Goal: Task Accomplishment & Management: Complete application form

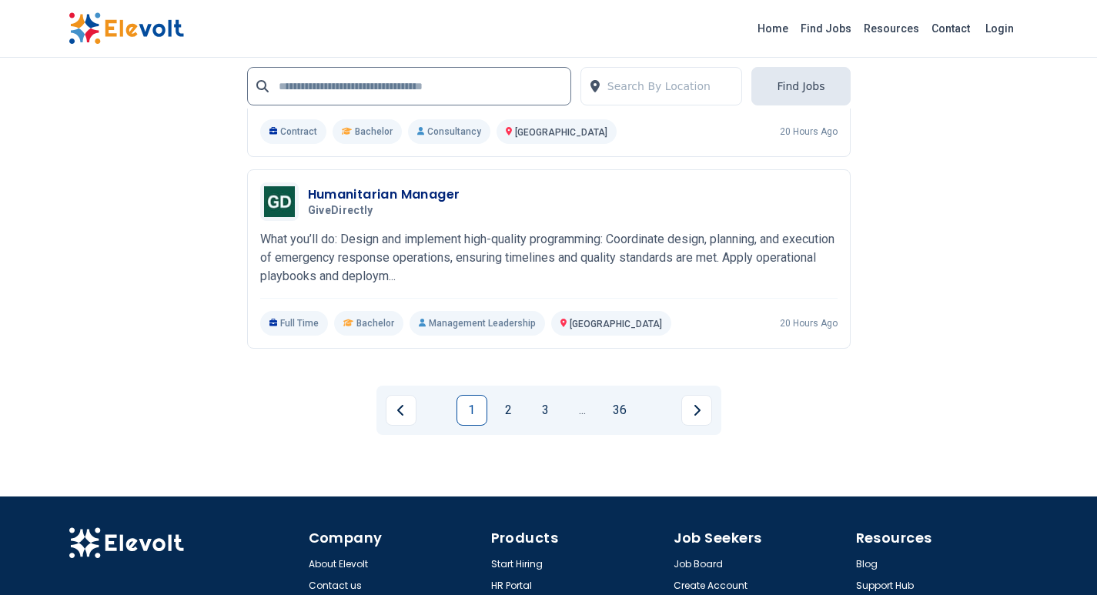
scroll to position [3926, 0]
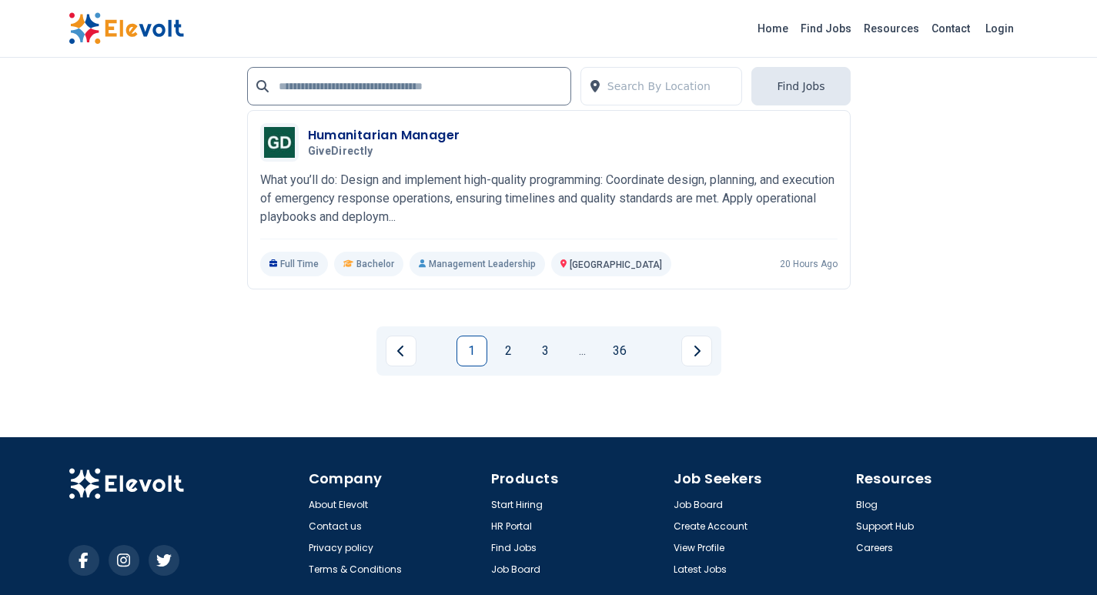
click at [512, 348] on link "2" at bounding box center [508, 351] width 31 height 31
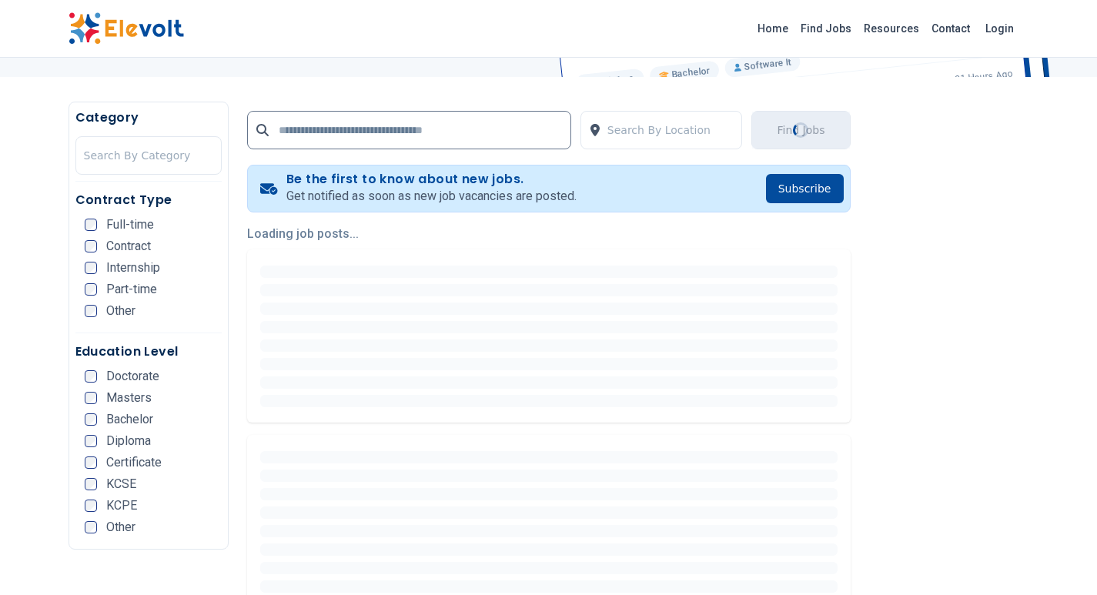
scroll to position [308, 0]
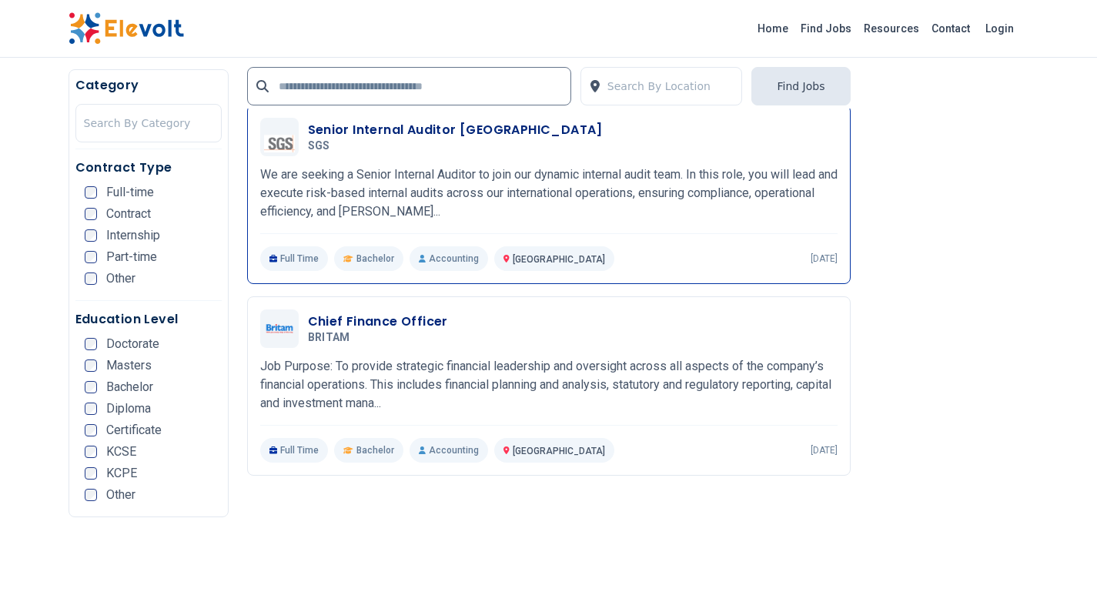
scroll to position [3002, 0]
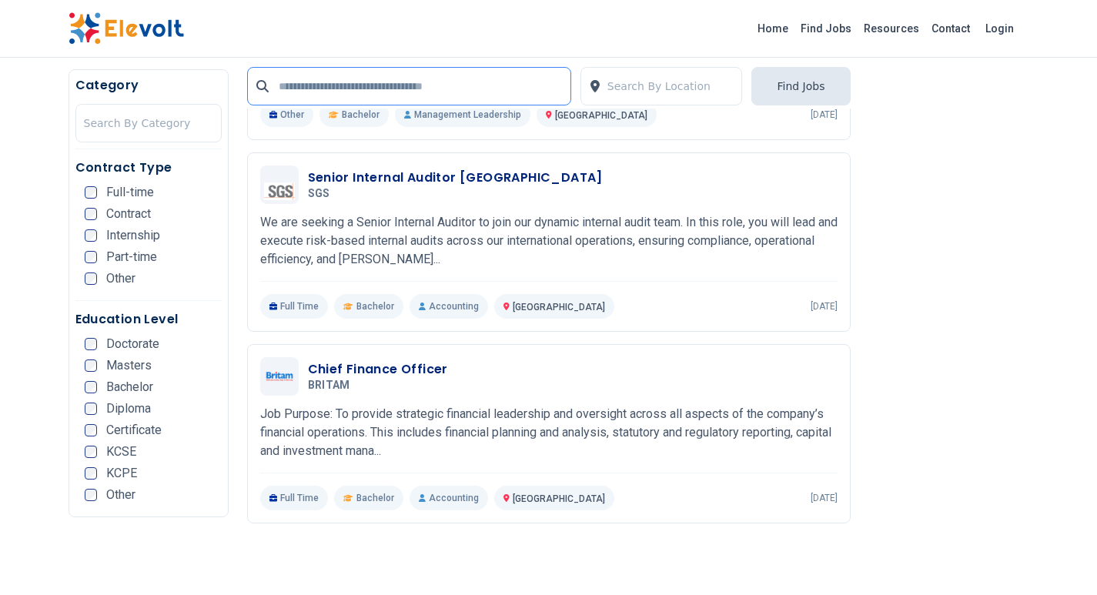
click at [451, 86] on input "text" at bounding box center [409, 86] width 324 height 38
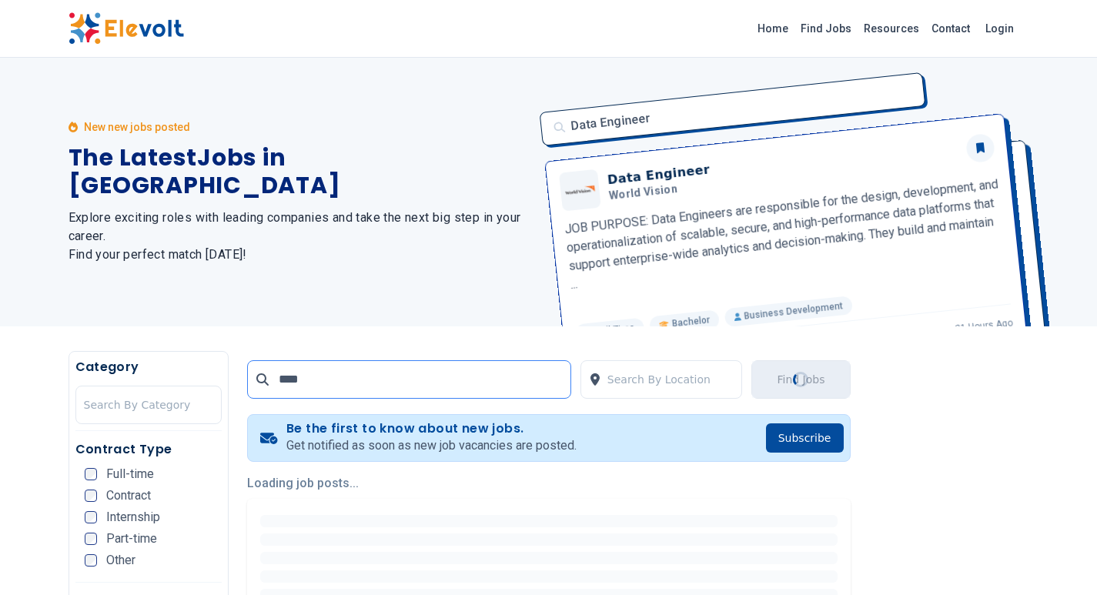
scroll to position [0, 0]
type input "******"
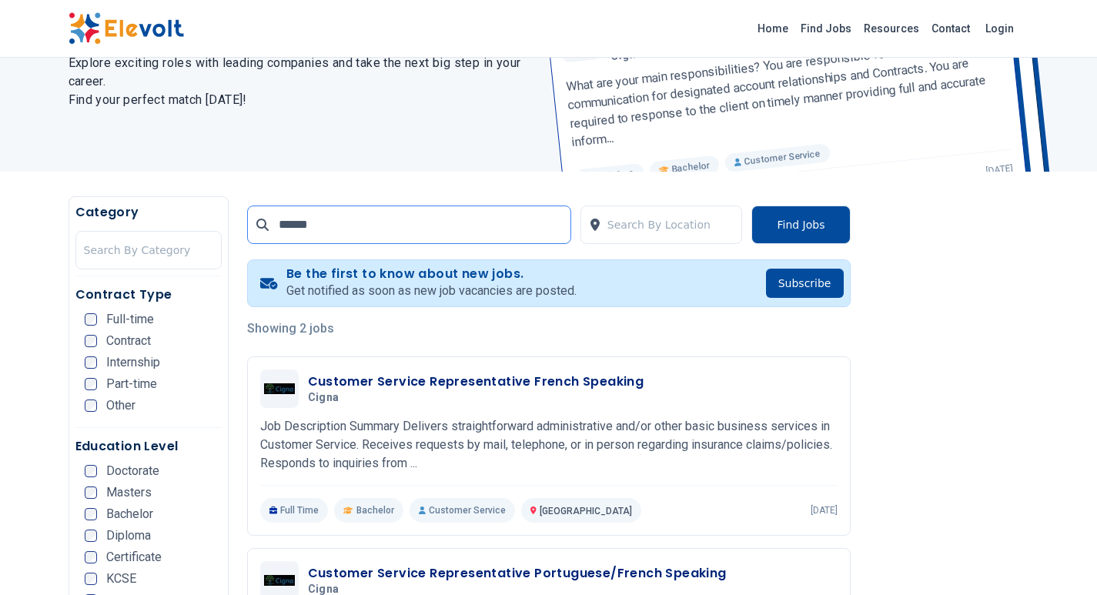
scroll to position [154, 0]
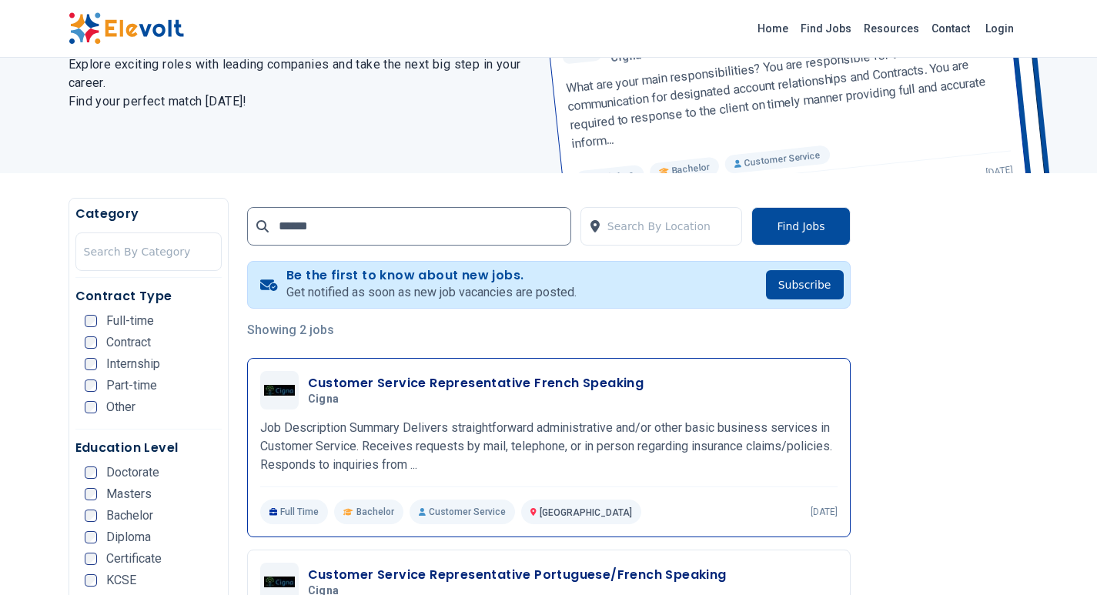
click at [459, 388] on h3 "Customer Service Representative French Speaking" at bounding box center [476, 383] width 336 height 18
click at [366, 374] on h3 "Customer Service Representative French Speaking" at bounding box center [476, 383] width 336 height 18
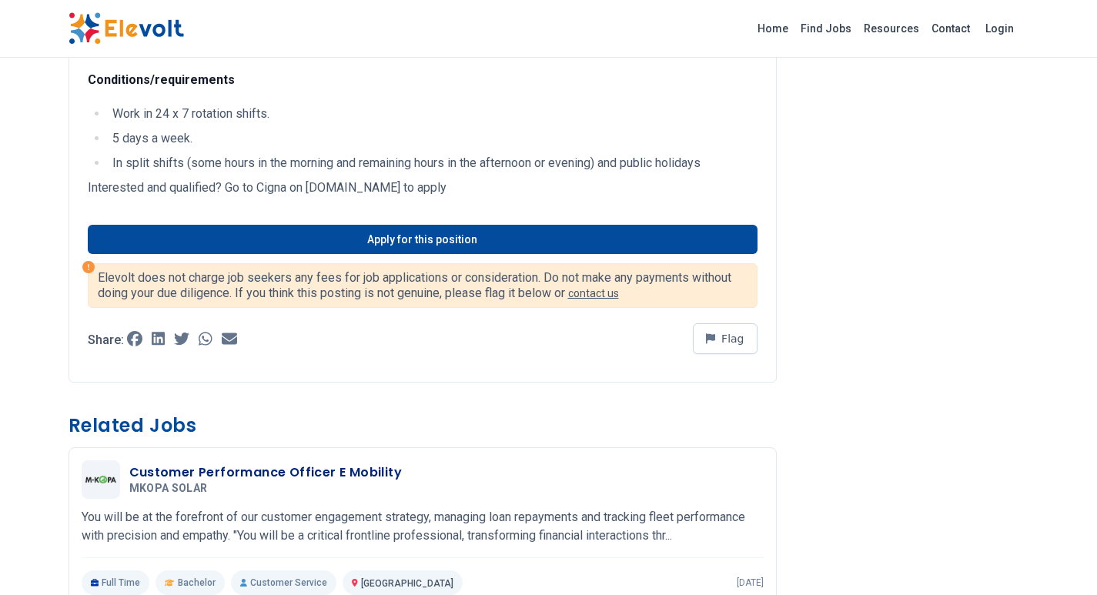
scroll to position [924, 0]
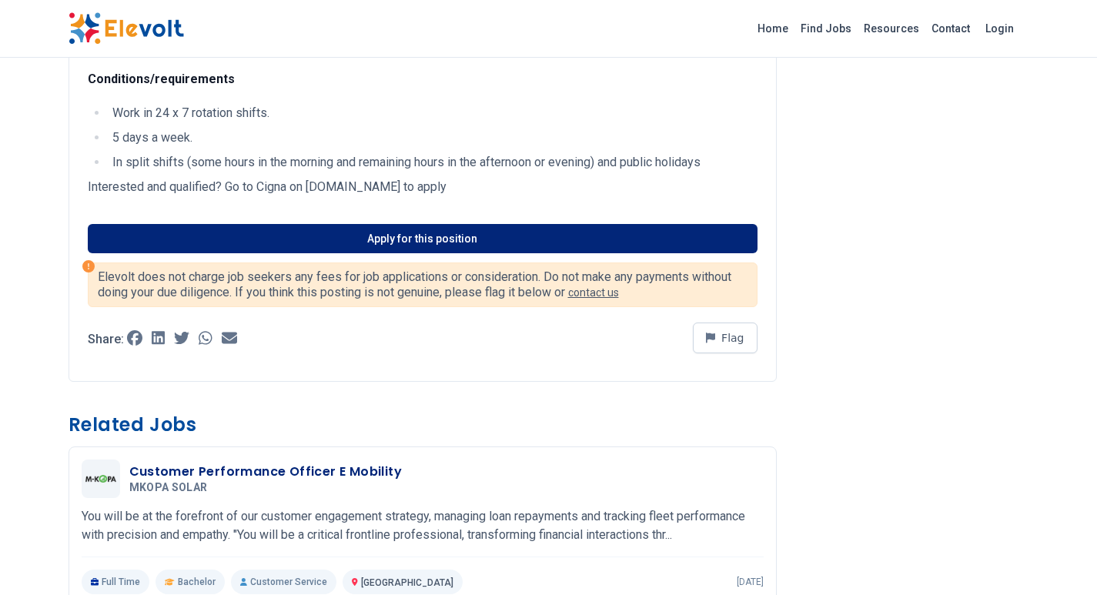
click at [446, 234] on link "Apply for this position" at bounding box center [423, 238] width 670 height 29
